Goal: Transaction & Acquisition: Purchase product/service

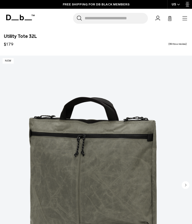
click at [13, 20] on icon at bounding box center [20, 18] width 28 height 6
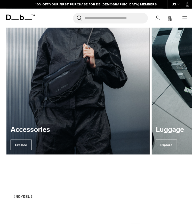
scroll to position [574, 0]
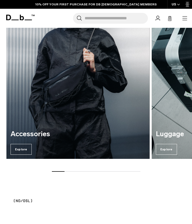
click at [121, 138] on h3 "Accessories" at bounding box center [78, 134] width 135 height 8
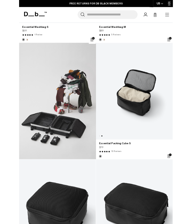
scroll to position [0, 96]
